Goal: Task Accomplishment & Management: Use online tool/utility

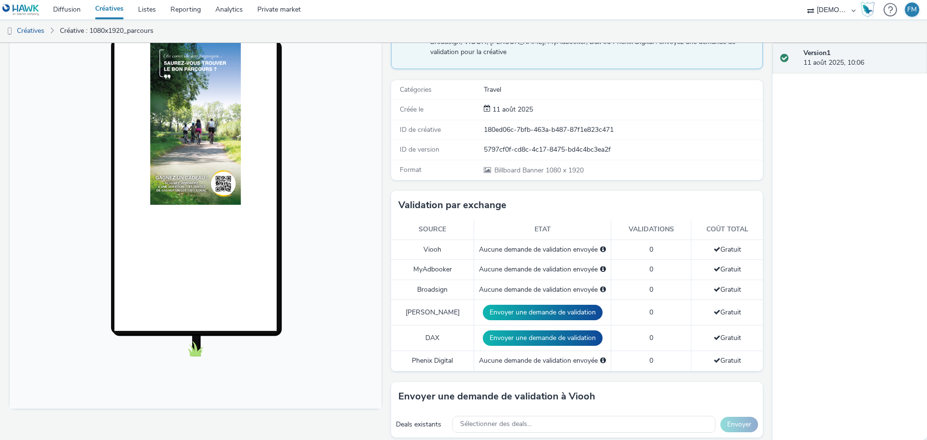
scroll to position [242, 0]
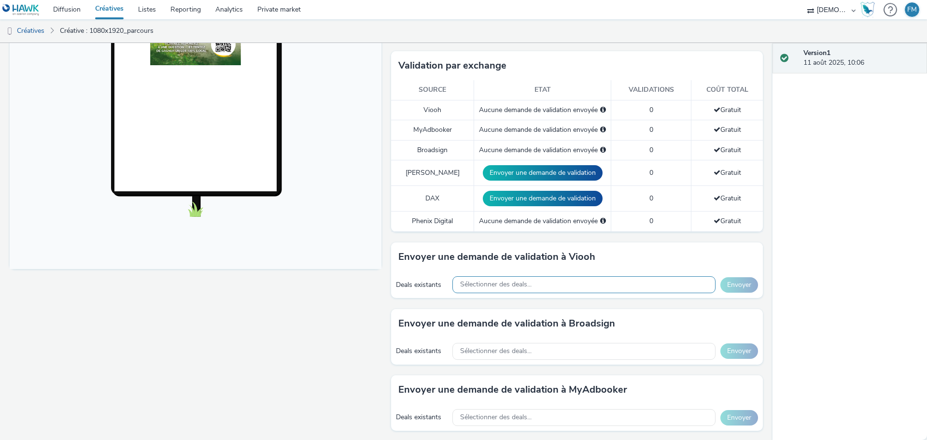
click at [521, 284] on span "Sélectionner des deals..." at bounding box center [495, 285] width 71 height 8
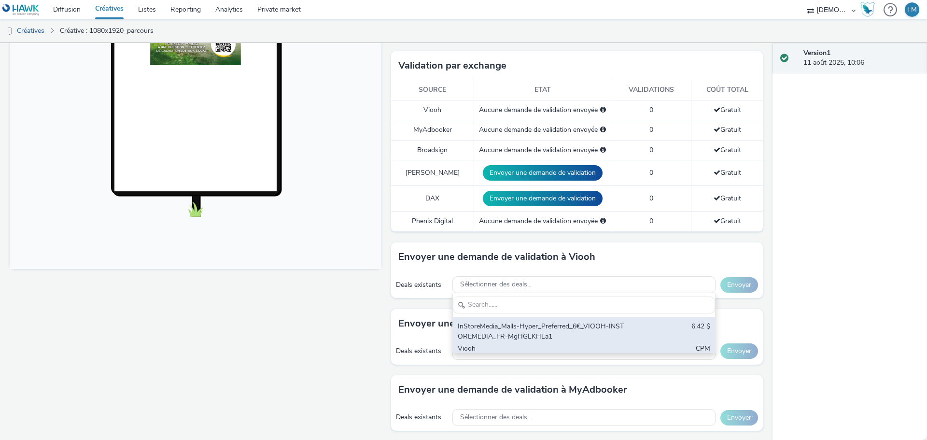
scroll to position [0, 0]
type input "instore"
click at [625, 339] on div "InStoreMedia_Malls-Hyper_Preferred_6€_VIOOH-INSTOREMEDIA_FR-MgHGLKHLa1 6.42 $ V…" at bounding box center [584, 343] width 262 height 52
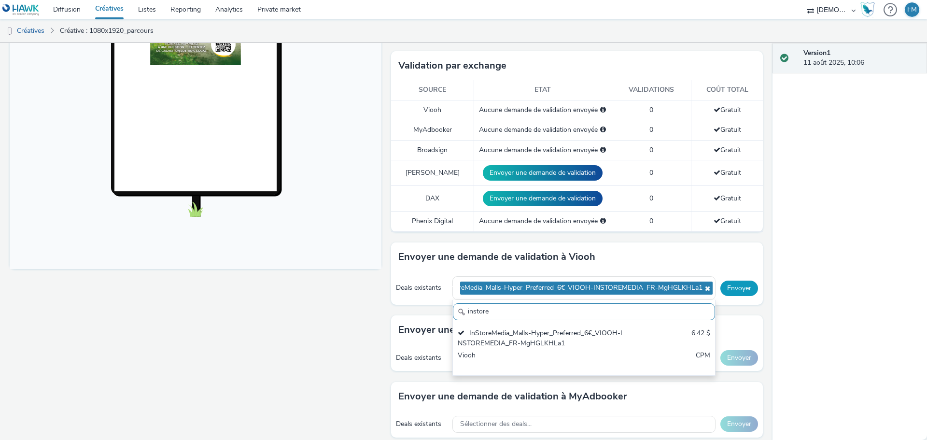
click at [723, 288] on button "Envoyer" at bounding box center [740, 288] width 38 height 15
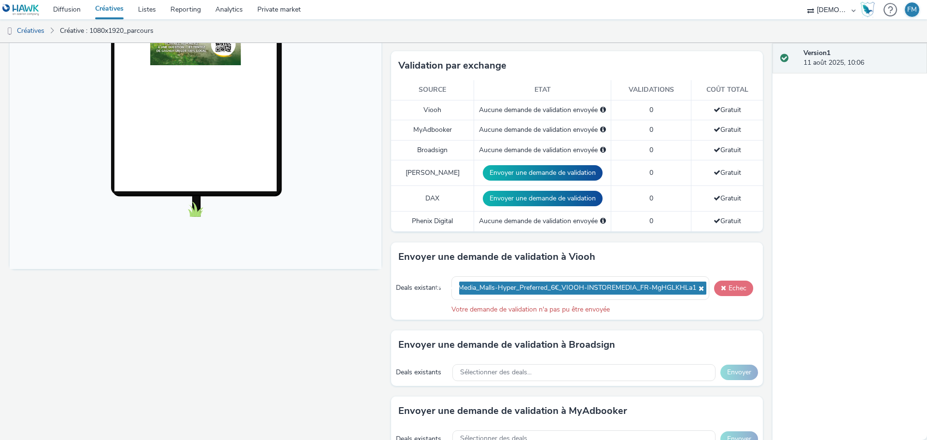
click at [727, 292] on button "Echec" at bounding box center [733, 288] width 39 height 15
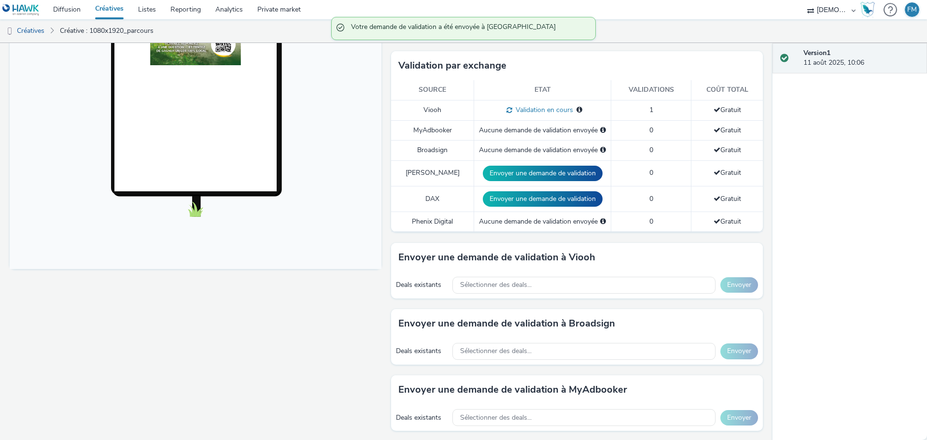
click at [581, 341] on div "Deals existants Sélectionner des deals... Envoyer" at bounding box center [577, 351] width 372 height 27
click at [580, 346] on div "Sélectionner des deals..." at bounding box center [584, 351] width 263 height 17
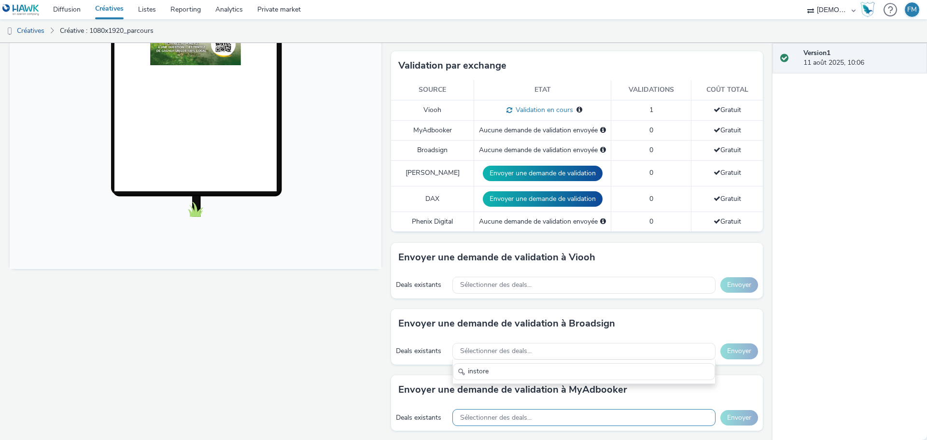
type input "instore"
click at [557, 424] on div "Sélectionner des deals..." at bounding box center [584, 417] width 263 height 17
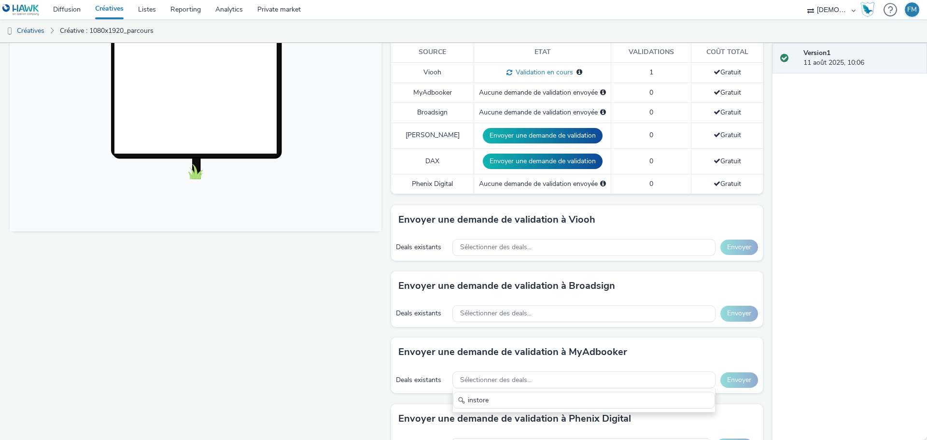
scroll to position [366, 0]
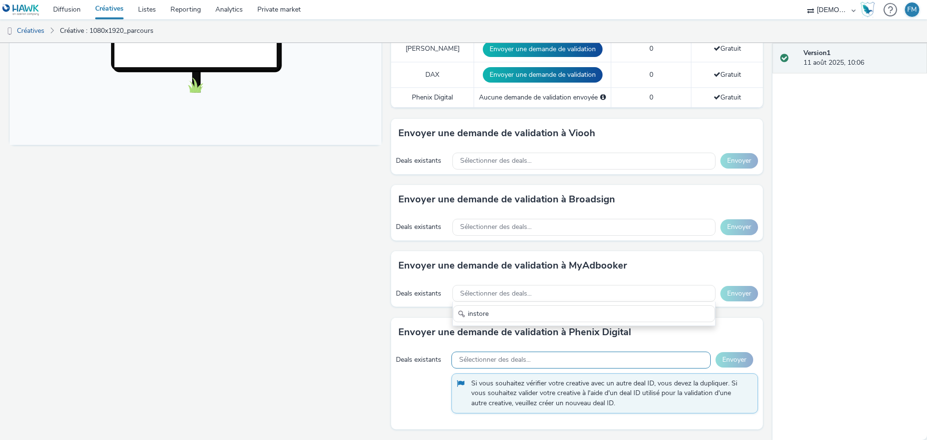
type input "instore"
click at [600, 359] on div "Sélectionner des deals..." at bounding box center [581, 360] width 259 height 17
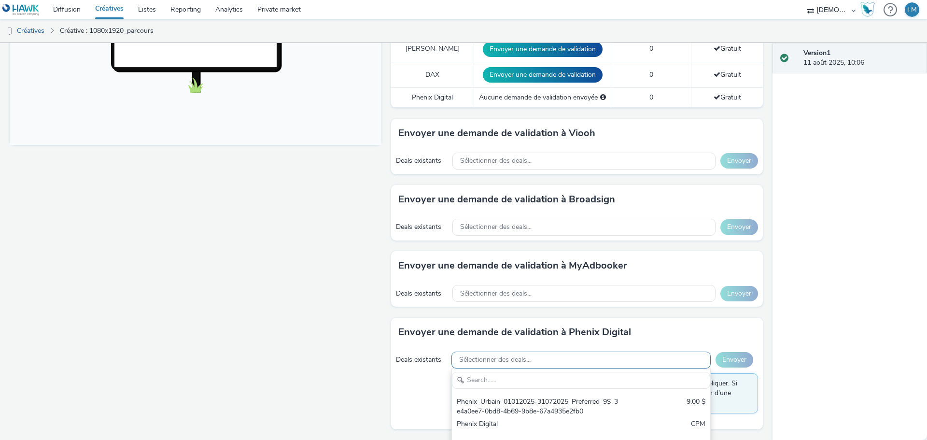
scroll to position [0, 0]
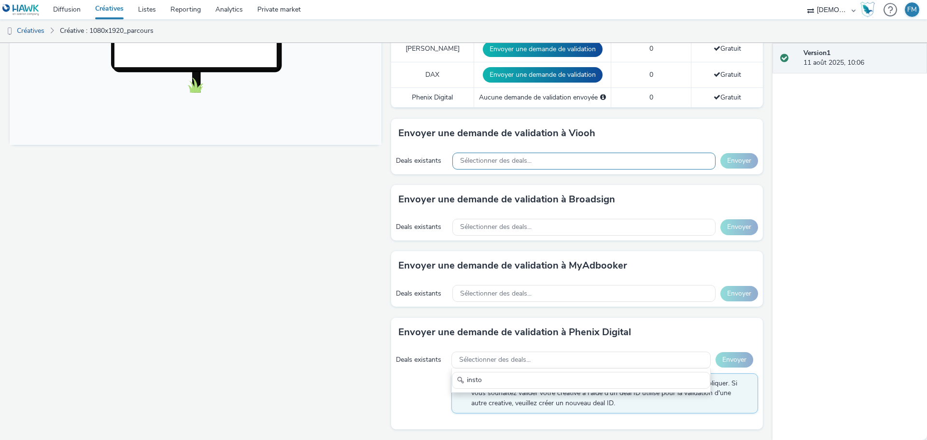
type input "insto"
click at [468, 164] on span "Sélectionner des deals..." at bounding box center [495, 161] width 71 height 8
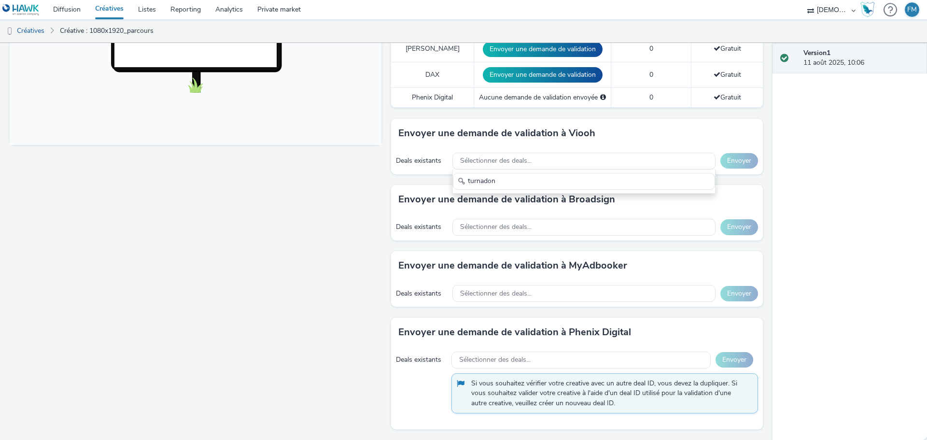
type input "turnadon"
click at [533, 213] on div "Envoyer une demande de validation à Broadsign" at bounding box center [577, 199] width 372 height 29
click at [526, 223] on span "Sélectionner des deals..." at bounding box center [495, 227] width 71 height 8
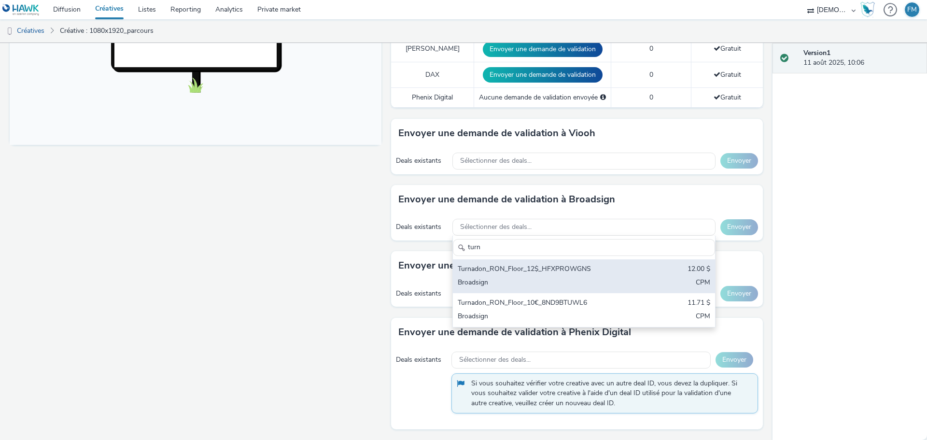
type input "turn"
click at [580, 269] on div "Turnadon_RON_Floor_12$_HFXPROWGNS" at bounding box center [541, 269] width 167 height 11
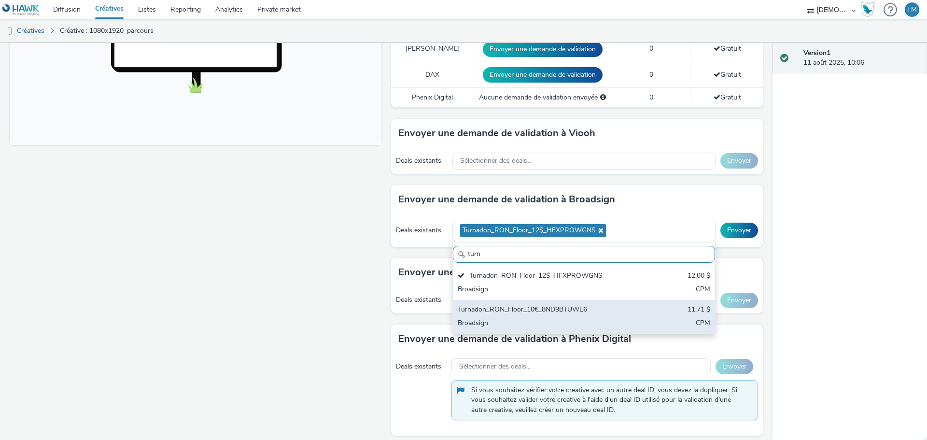
click at [547, 304] on div "Turnadon_RON_Floor_10€_8ND9BTUWL6 11.71 $ Broadsign CPM" at bounding box center [584, 317] width 262 height 34
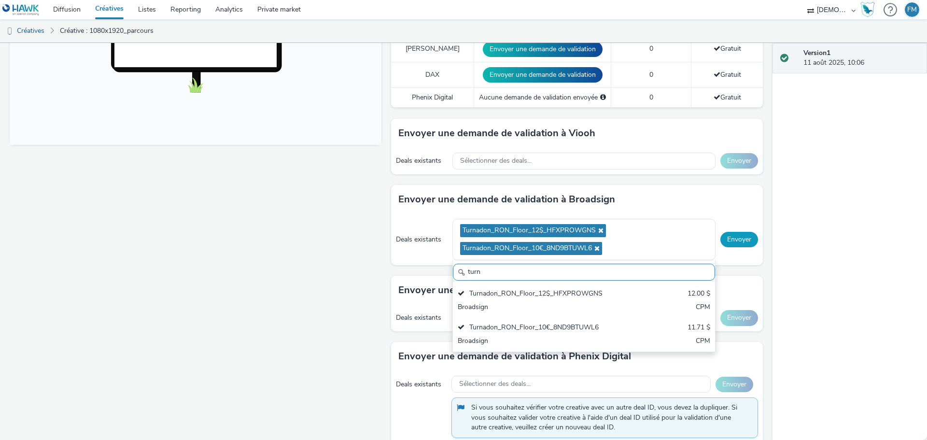
click at [740, 242] on button "Envoyer" at bounding box center [740, 239] width 38 height 15
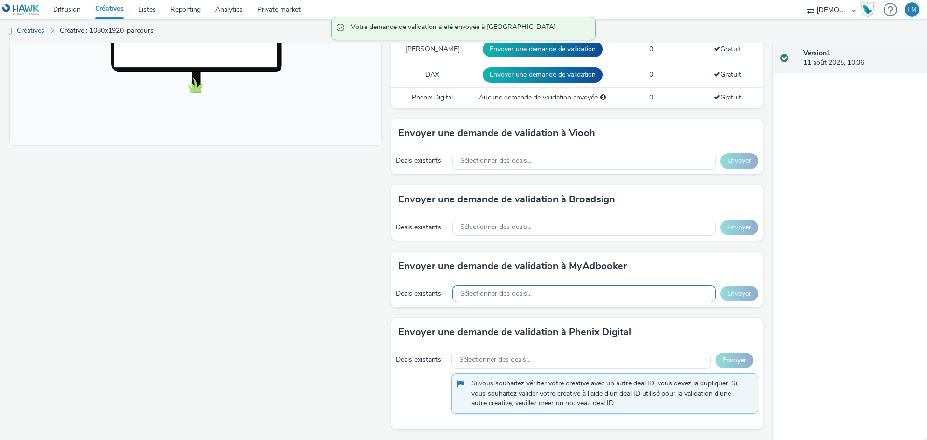
click at [586, 292] on div "Sélectionner des deals..." at bounding box center [584, 293] width 263 height 17
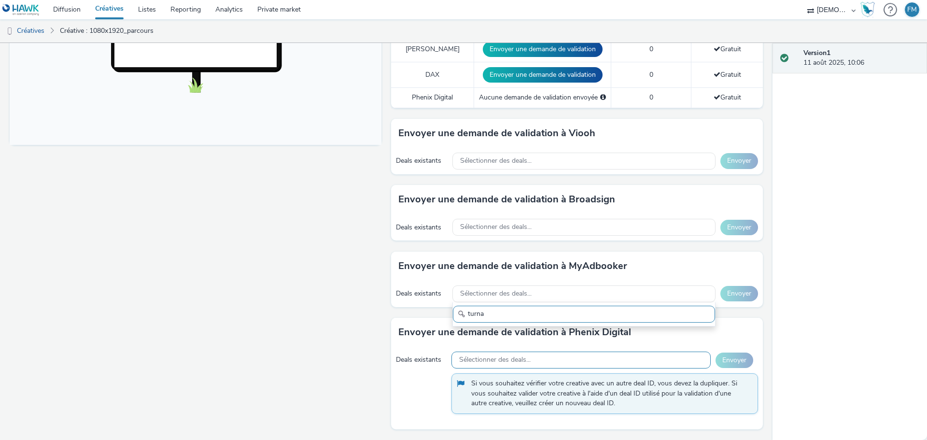
type input "turna"
click at [487, 363] on span "Sélectionner des deals..." at bounding box center [494, 360] width 71 height 8
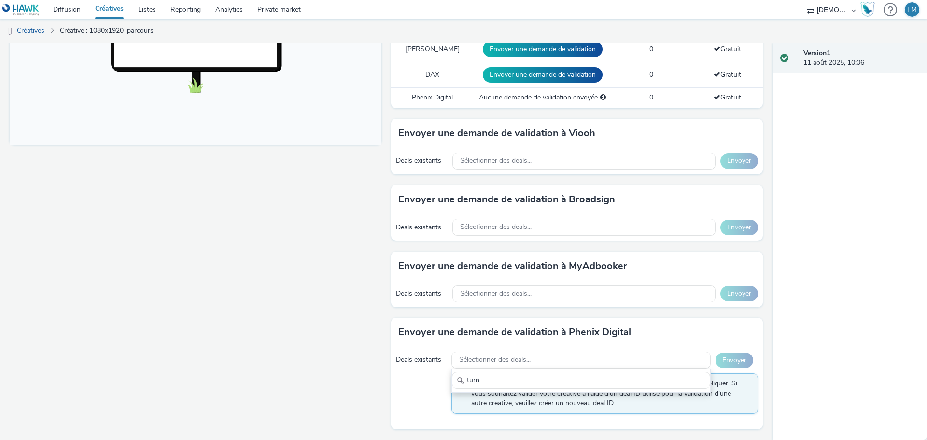
type input "turn"
click at [547, 161] on div "Sélectionner des deals..." at bounding box center [584, 161] width 263 height 17
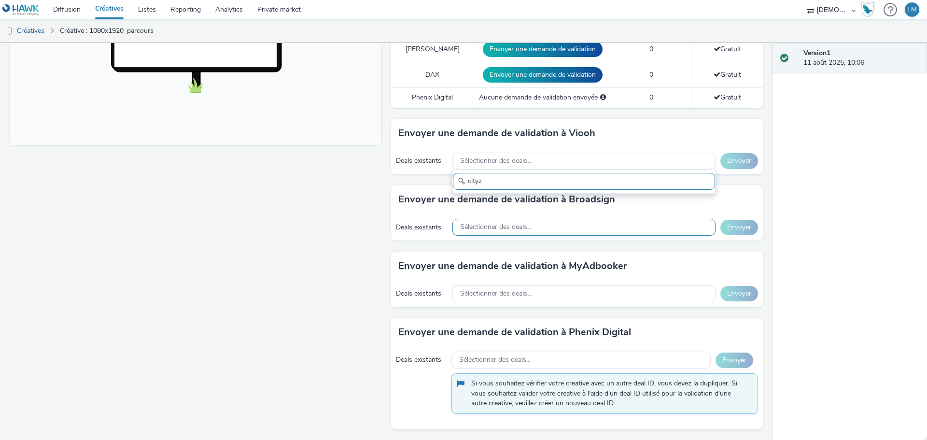
type input "cityz"
click at [514, 228] on span "Sélectionner des deals..." at bounding box center [495, 227] width 71 height 8
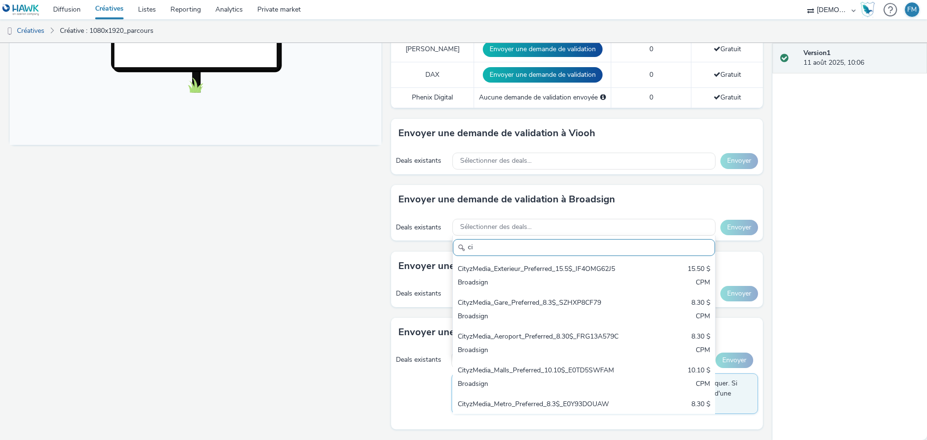
type input "c"
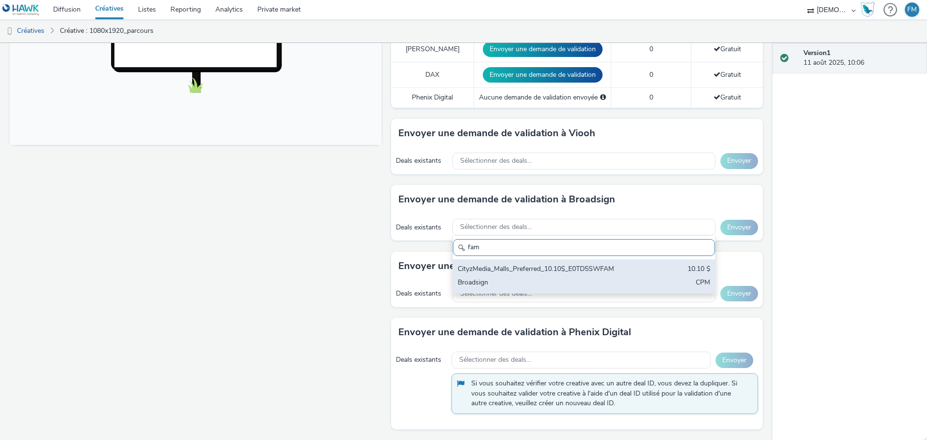
type input "fam"
click at [588, 263] on div "CityzMedia_Malls_Preferred_10.10$_E0TD5SWFAM 10.10 $ Broadsign CPM" at bounding box center [584, 276] width 262 height 34
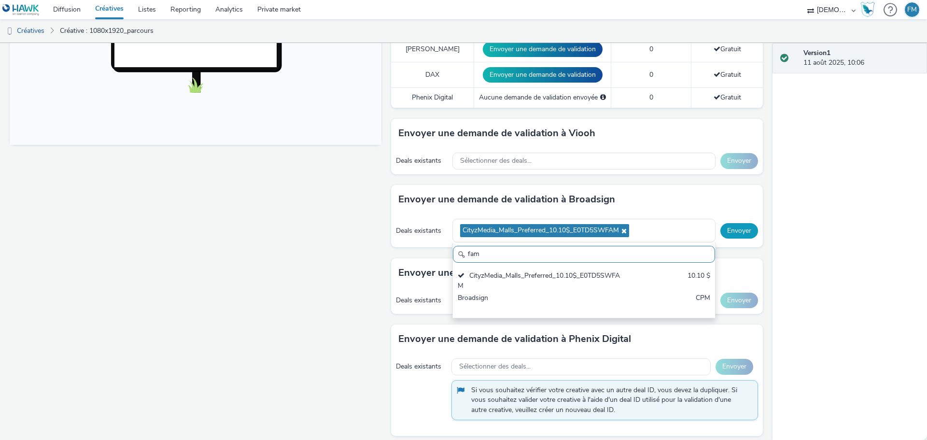
click at [730, 228] on button "Envoyer" at bounding box center [740, 230] width 38 height 15
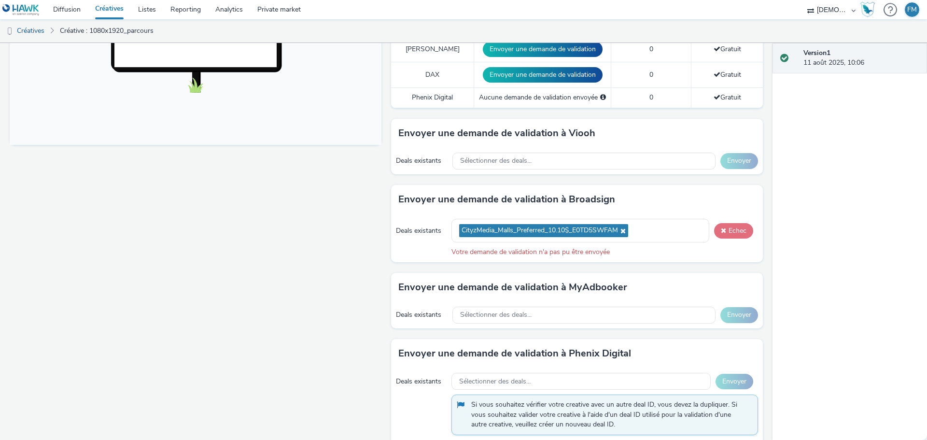
click at [729, 234] on button "Echec" at bounding box center [733, 230] width 39 height 15
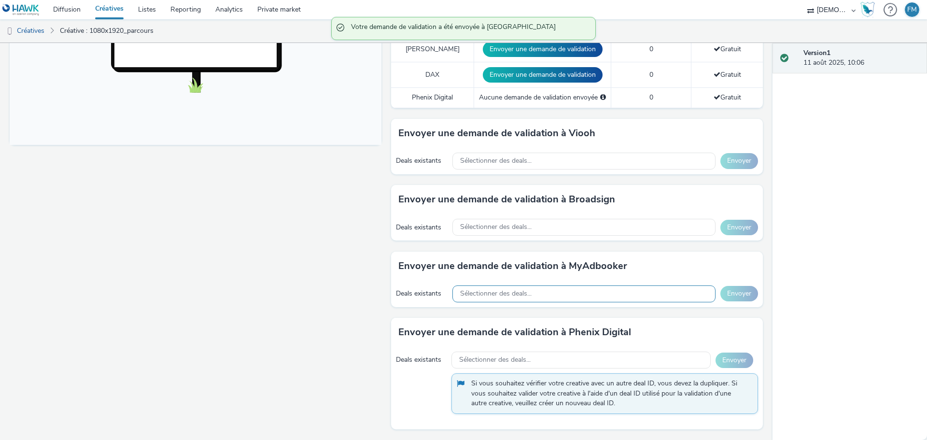
click at [552, 295] on div "Sélectionner des deals..." at bounding box center [584, 293] width 263 height 17
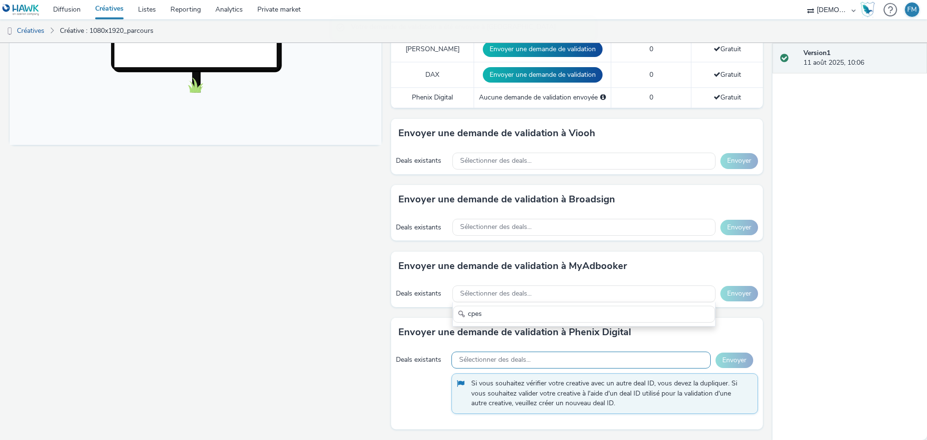
type input "cpes"
click at [562, 366] on div "Sélectionner des deals..." at bounding box center [581, 360] width 259 height 17
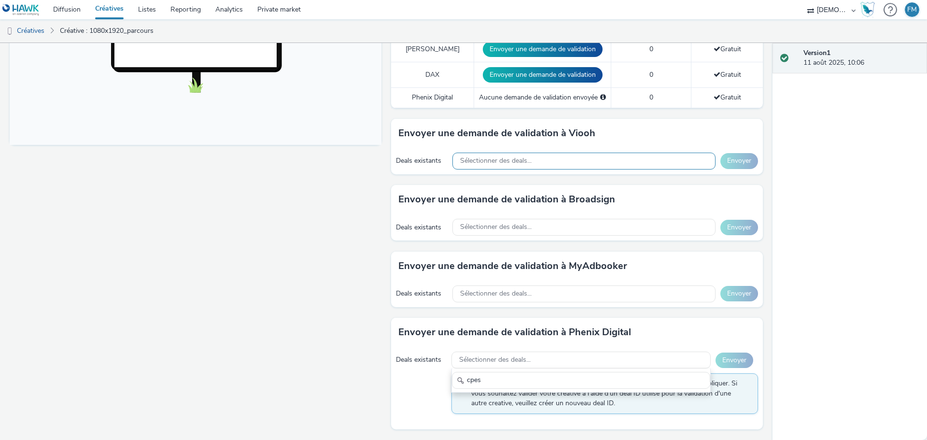
type input "cpes"
click at [516, 168] on div "Sélectionner des deals..." at bounding box center [584, 161] width 263 height 17
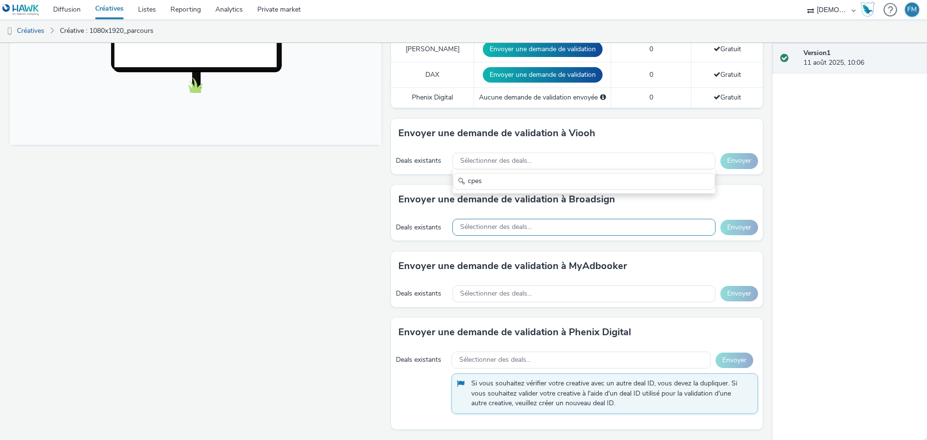
type input "cpes"
click at [504, 231] on span "Sélectionner des deals..." at bounding box center [495, 227] width 71 height 8
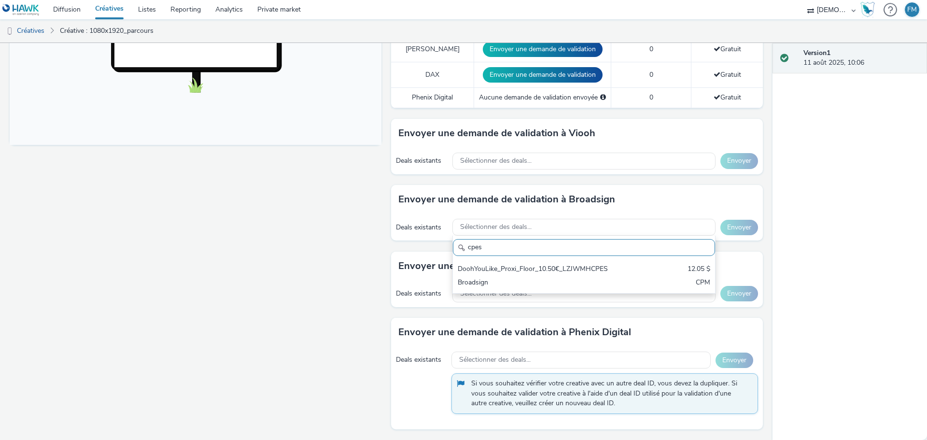
type input "cpes"
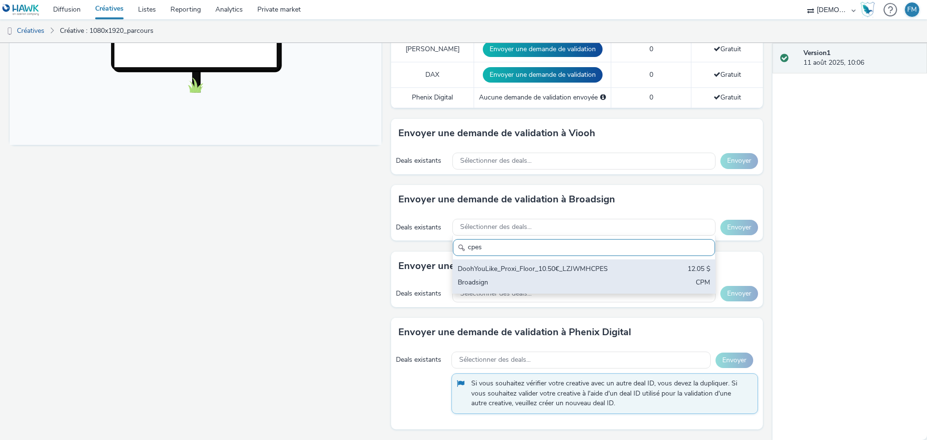
click at [578, 275] on div "DoohYouLike_Proxi_Floor_10.50€_LZJWMHCPES 12.05 $ Broadsign CPM" at bounding box center [584, 276] width 262 height 34
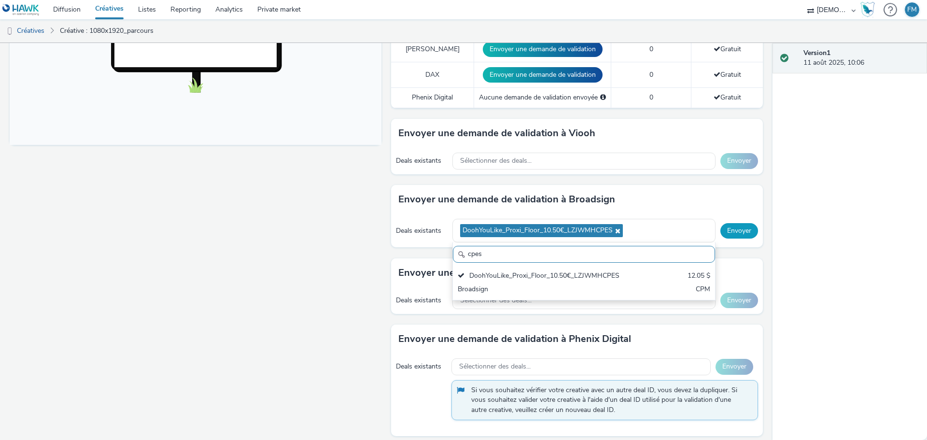
click at [725, 232] on button "Envoyer" at bounding box center [740, 230] width 38 height 15
